Goal: Book appointment/travel/reservation: Book appointment/travel/reservation

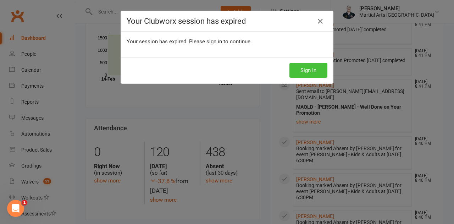
click at [302, 70] on button "Sign In" at bounding box center [309, 70] width 38 height 15
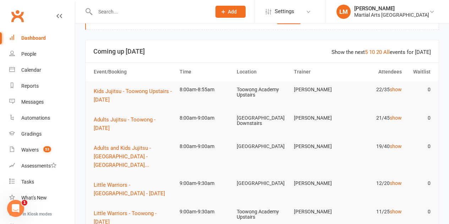
scroll to position [36, 0]
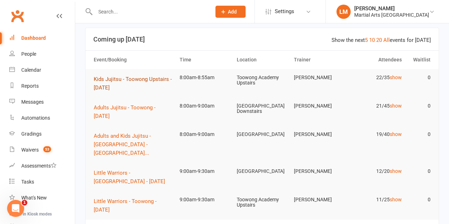
click at [131, 78] on span "Kids Jujitsu - Toowong Upstairs - [DATE]" at bounding box center [133, 83] width 78 height 15
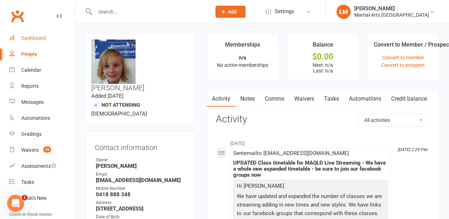
click at [30, 35] on div "Dashboard" at bounding box center [33, 38] width 24 height 6
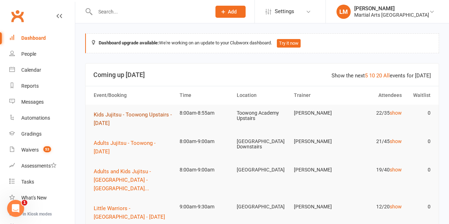
click at [125, 115] on span "Kids Jujitsu - Toowong Upstairs - Saturday" at bounding box center [133, 118] width 78 height 15
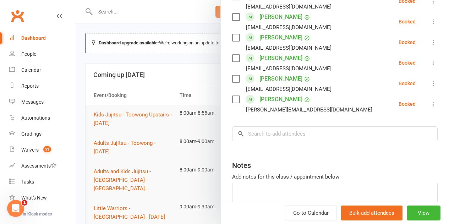
scroll to position [511, 0]
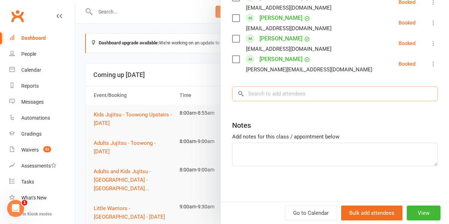
click at [263, 100] on input "search" at bounding box center [335, 93] width 206 height 15
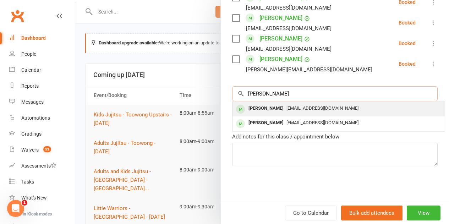
type input "uland"
click at [270, 103] on div "ritadandan0722@gmail.com" at bounding box center [338, 108] width 207 height 10
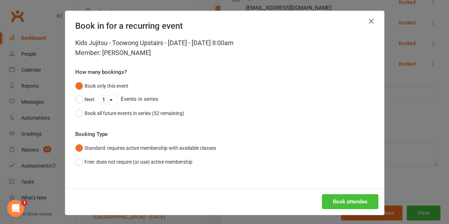
click at [338, 202] on button "Book attendee" at bounding box center [350, 201] width 56 height 15
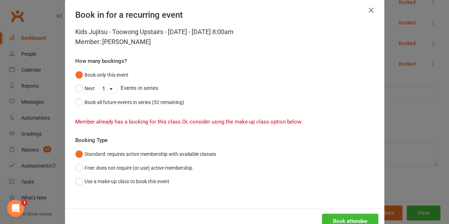
scroll to position [0, 0]
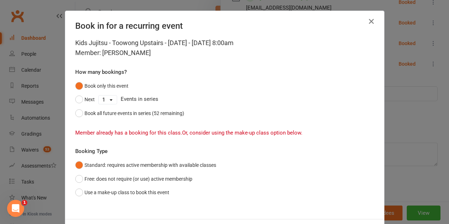
click at [374, 23] on button "button" at bounding box center [371, 21] width 11 height 11
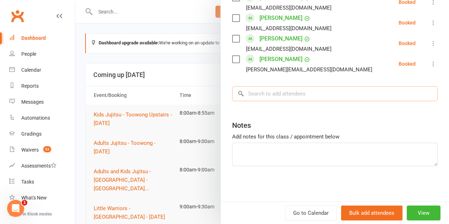
click at [250, 93] on input "search" at bounding box center [335, 93] width 206 height 15
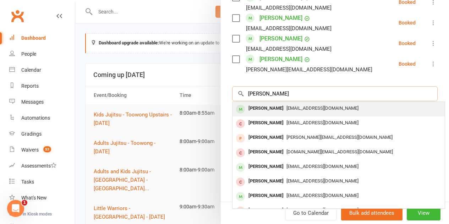
type input "mia fletcher"
click at [258, 108] on div "Mia Fletcher" at bounding box center [266, 108] width 41 height 10
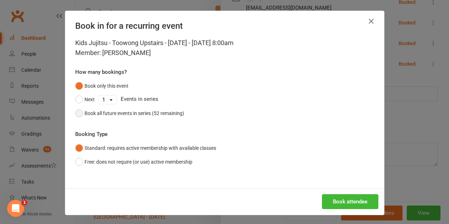
click at [104, 114] on div "Book all future events in series (52 remaining)" at bounding box center [135, 113] width 100 height 8
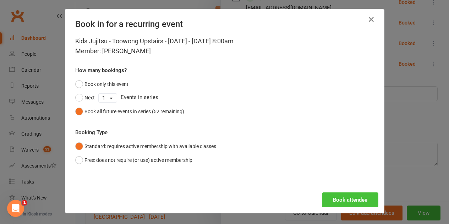
click at [331, 200] on button "Book attendee" at bounding box center [350, 199] width 56 height 15
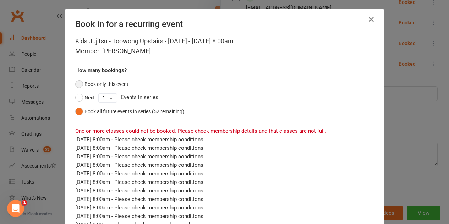
click at [96, 84] on button "Book only this event" at bounding box center [101, 83] width 53 height 13
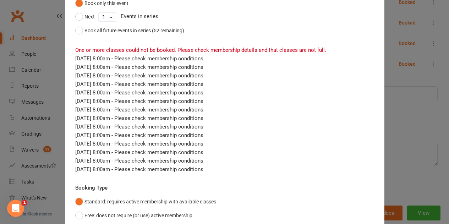
scroll to position [138, 0]
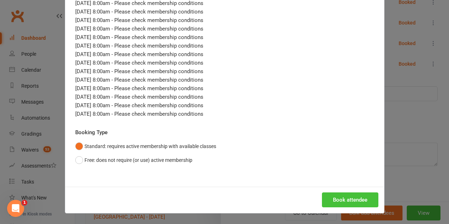
click at [330, 198] on button "Book attendee" at bounding box center [350, 199] width 56 height 15
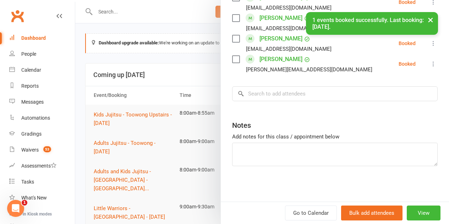
scroll to position [532, 0]
click at [272, 95] on input "search" at bounding box center [335, 93] width 206 height 15
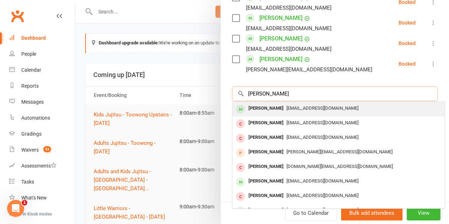
type input "eli fletcher"
click at [293, 108] on span "christieg@live.com.au" at bounding box center [323, 107] width 72 height 5
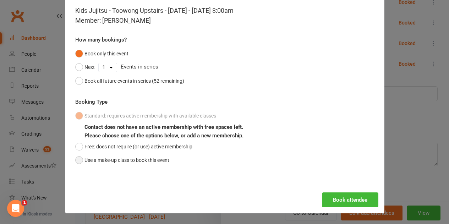
click at [145, 161] on button "Use a make-up class to book this event" at bounding box center [122, 159] width 94 height 13
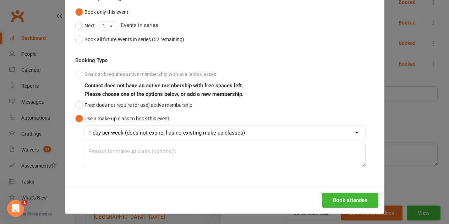
scroll to position [74, 0]
click at [340, 201] on button "Book attendee" at bounding box center [350, 199] width 56 height 15
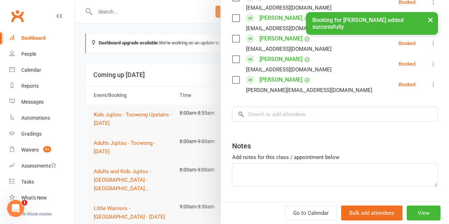
scroll to position [552, 0]
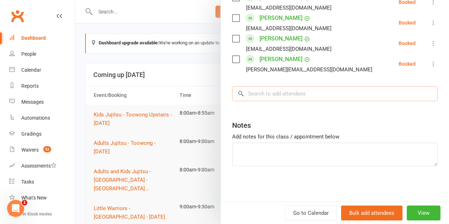
click at [269, 93] on input "search" at bounding box center [335, 93] width 206 height 15
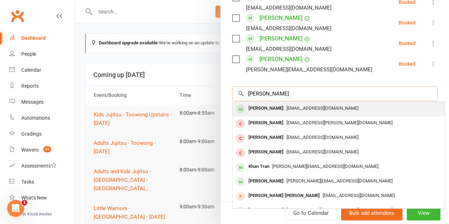
type input "travis huan"
click at [269, 105] on div "Travis Huang" at bounding box center [266, 108] width 41 height 10
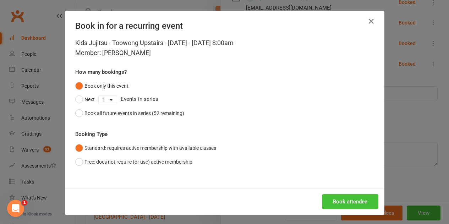
click at [331, 200] on button "Book attendee" at bounding box center [350, 201] width 56 height 15
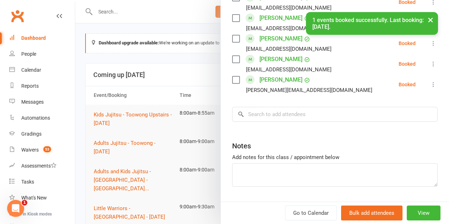
scroll to position [573, 0]
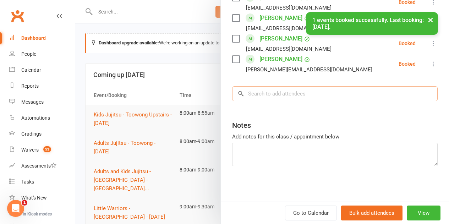
click at [254, 95] on input "search" at bounding box center [335, 93] width 206 height 15
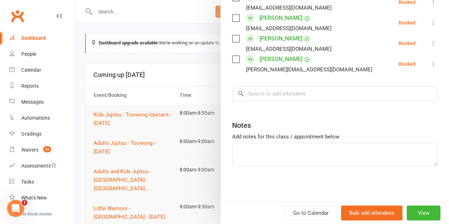
click at [232, 62] on label at bounding box center [235, 59] width 7 height 7
click at [259, 101] on input "search" at bounding box center [335, 93] width 206 height 15
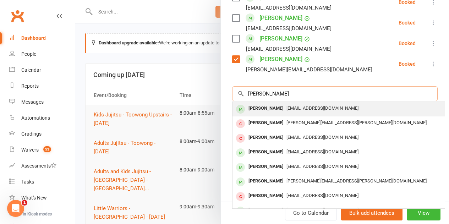
type input "lewis gilber"
click at [259, 105] on div "Lewis Gilbert" at bounding box center [266, 108] width 41 height 10
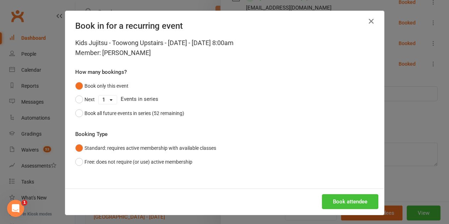
click at [340, 206] on button "Book attendee" at bounding box center [350, 201] width 56 height 15
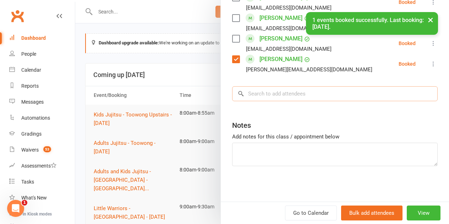
scroll to position [594, 0]
click at [261, 91] on input "search" at bounding box center [335, 93] width 206 height 15
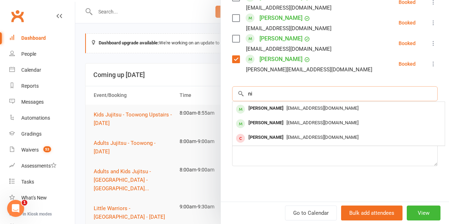
type input "n"
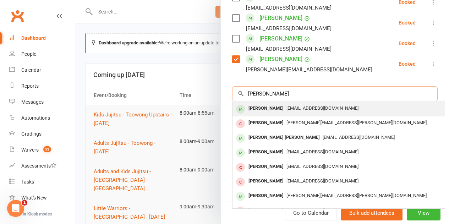
type input "lukas hof"
click at [255, 106] on div "Lukas Hofmann" at bounding box center [266, 108] width 41 height 10
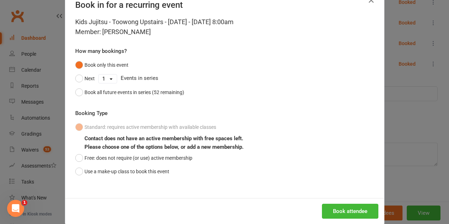
scroll to position [32, 0]
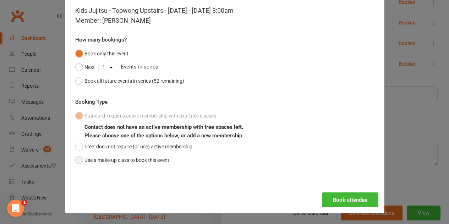
click at [132, 160] on button "Use a make-up class to book this event" at bounding box center [122, 159] width 94 height 13
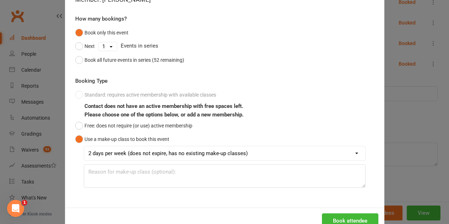
scroll to position [74, 0]
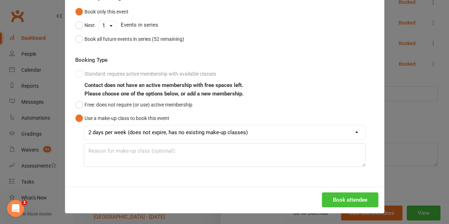
click at [329, 195] on button "Book attendee" at bounding box center [350, 199] width 56 height 15
click at [403, 92] on div "Book in for a recurring event Kids Jujitsu - Toowong Upstairs - Saturday - Aug …" at bounding box center [224, 112] width 449 height 224
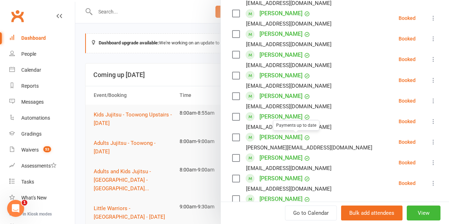
scroll to position [381, 0]
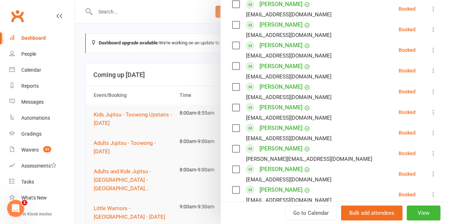
click at [232, 107] on label at bounding box center [235, 107] width 7 height 7
click at [232, 88] on label at bounding box center [235, 86] width 7 height 7
click at [232, 47] on label at bounding box center [235, 45] width 7 height 7
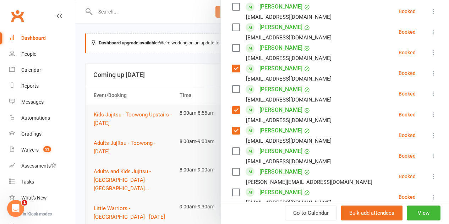
scroll to position [345, 0]
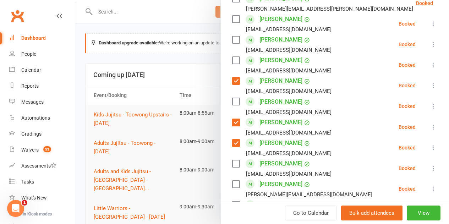
click at [232, 64] on label at bounding box center [235, 60] width 7 height 7
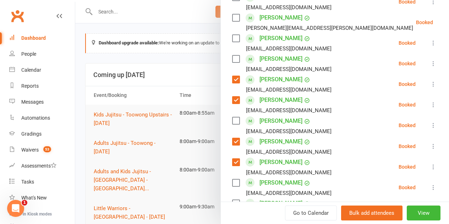
scroll to position [310, 0]
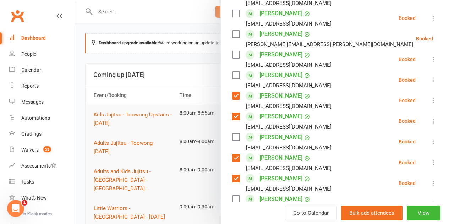
click at [232, 54] on label at bounding box center [235, 54] width 7 height 7
click at [233, 35] on label at bounding box center [235, 34] width 7 height 7
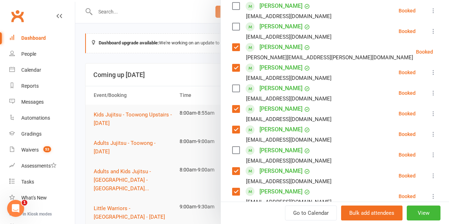
scroll to position [274, 0]
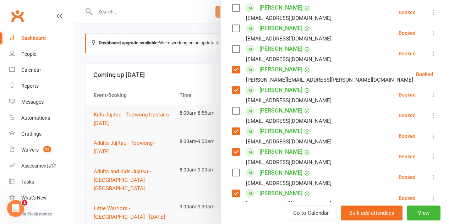
click at [232, 48] on label at bounding box center [235, 48] width 7 height 7
click at [232, 27] on label at bounding box center [235, 28] width 7 height 7
click at [232, 8] on label at bounding box center [235, 7] width 7 height 7
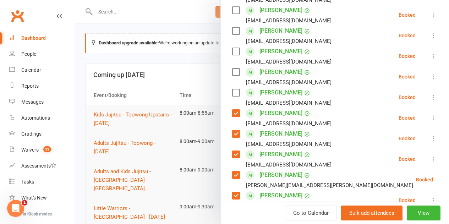
scroll to position [168, 0]
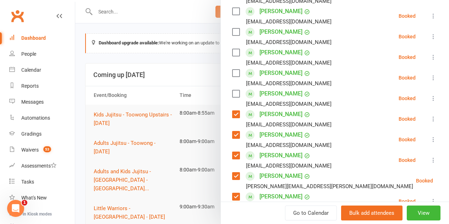
click at [232, 72] on label at bounding box center [235, 73] width 7 height 7
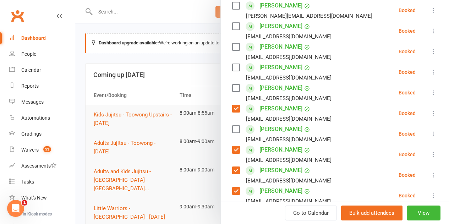
scroll to position [97, 0]
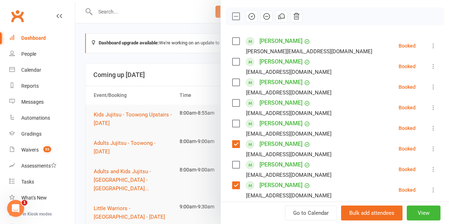
click at [232, 104] on label at bounding box center [235, 102] width 7 height 7
drag, startPoint x: 234, startPoint y: 81, endPoint x: 233, endPoint y: 64, distance: 17.1
click at [234, 79] on label at bounding box center [235, 82] width 7 height 7
click at [232, 59] on label at bounding box center [235, 61] width 7 height 7
click at [232, 43] on label at bounding box center [235, 41] width 7 height 7
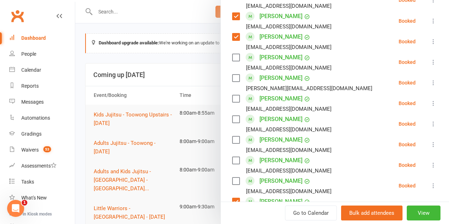
scroll to position [452, 0]
click at [232, 96] on label at bounding box center [235, 98] width 7 height 7
click at [233, 76] on label at bounding box center [235, 77] width 7 height 7
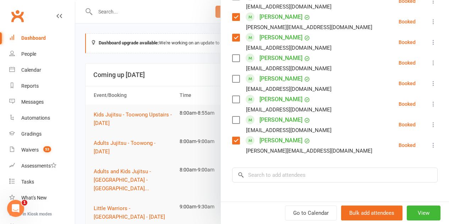
scroll to position [523, 0]
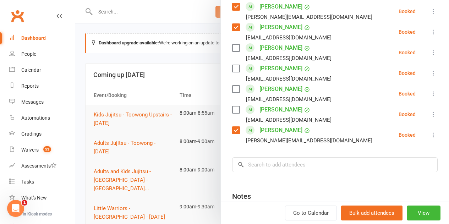
click at [232, 68] on label at bounding box center [235, 68] width 7 height 7
click at [232, 89] on label at bounding box center [235, 89] width 7 height 7
click at [232, 111] on label at bounding box center [235, 109] width 7 height 7
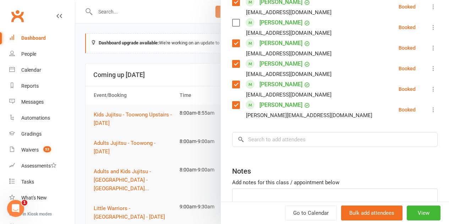
scroll to position [558, 0]
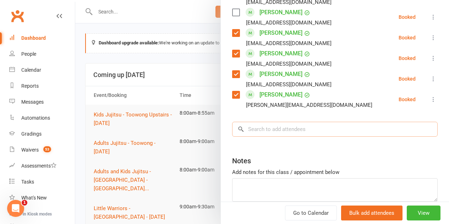
click at [258, 131] on input "search" at bounding box center [335, 129] width 206 height 15
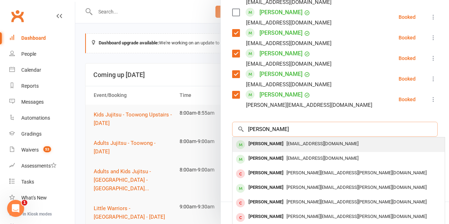
type input "laura gilbert"
click at [262, 141] on div "Laura Gilbert" at bounding box center [266, 144] width 41 height 10
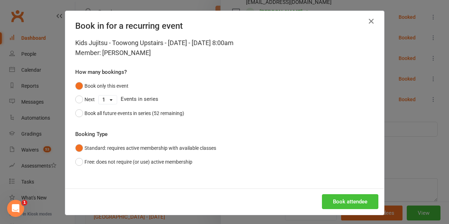
click at [349, 195] on button "Book attendee" at bounding box center [350, 201] width 56 height 15
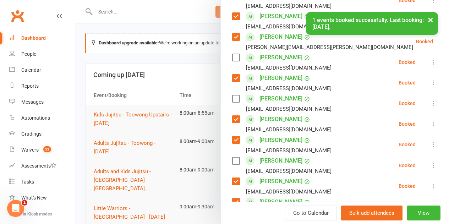
scroll to position [295, 0]
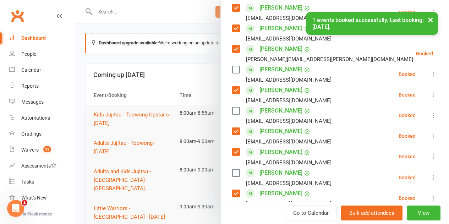
click at [232, 67] on label at bounding box center [235, 69] width 7 height 7
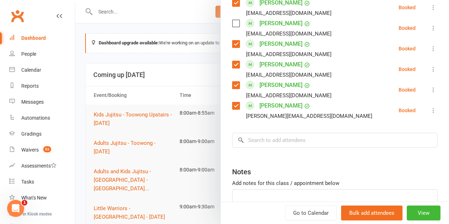
scroll to position [614, 0]
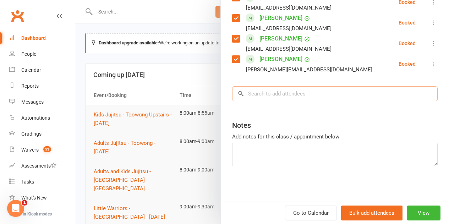
click at [256, 96] on input "search" at bounding box center [335, 93] width 206 height 15
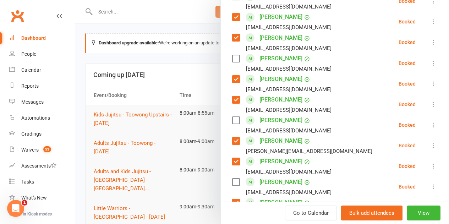
scroll to position [401, 0]
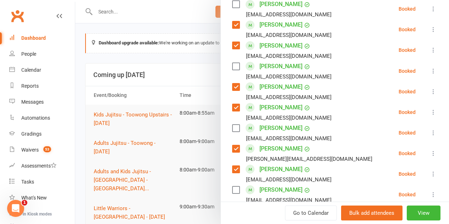
click at [232, 129] on label at bounding box center [235, 128] width 7 height 7
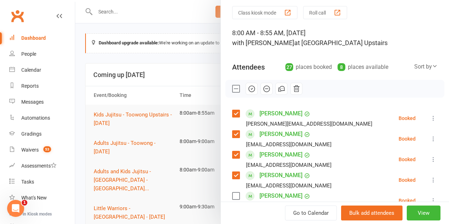
scroll to position [0, 0]
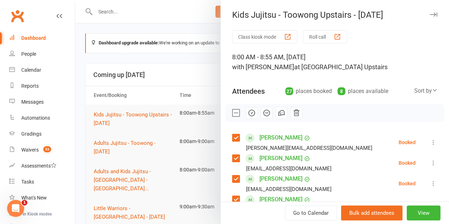
click at [249, 114] on icon "button" at bounding box center [252, 113] width 6 height 6
